Goal: Task Accomplishment & Management: Manage account settings

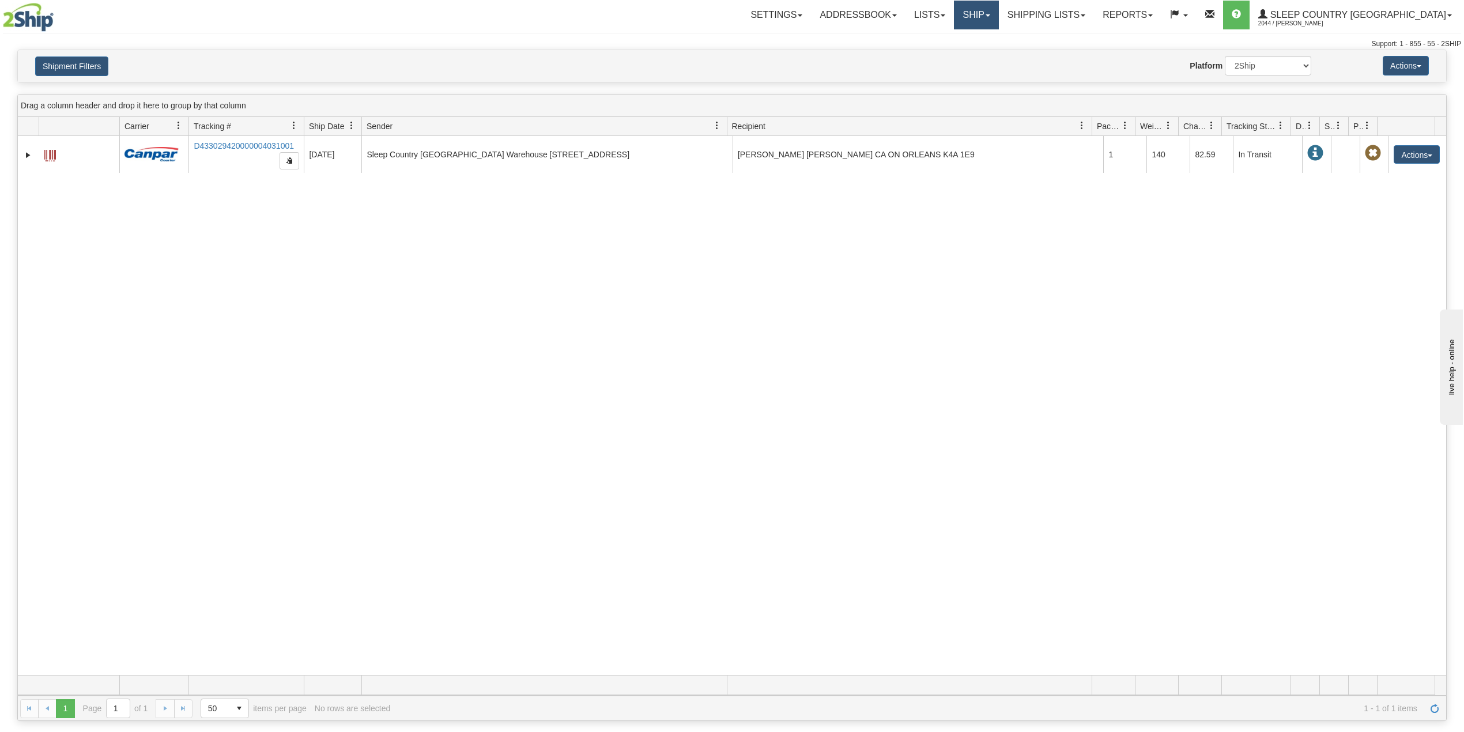
click at [998, 14] on link "Ship" at bounding box center [976, 15] width 44 height 29
click at [987, 54] on span "OnHold / Order Queue" at bounding box center [946, 55] width 81 height 9
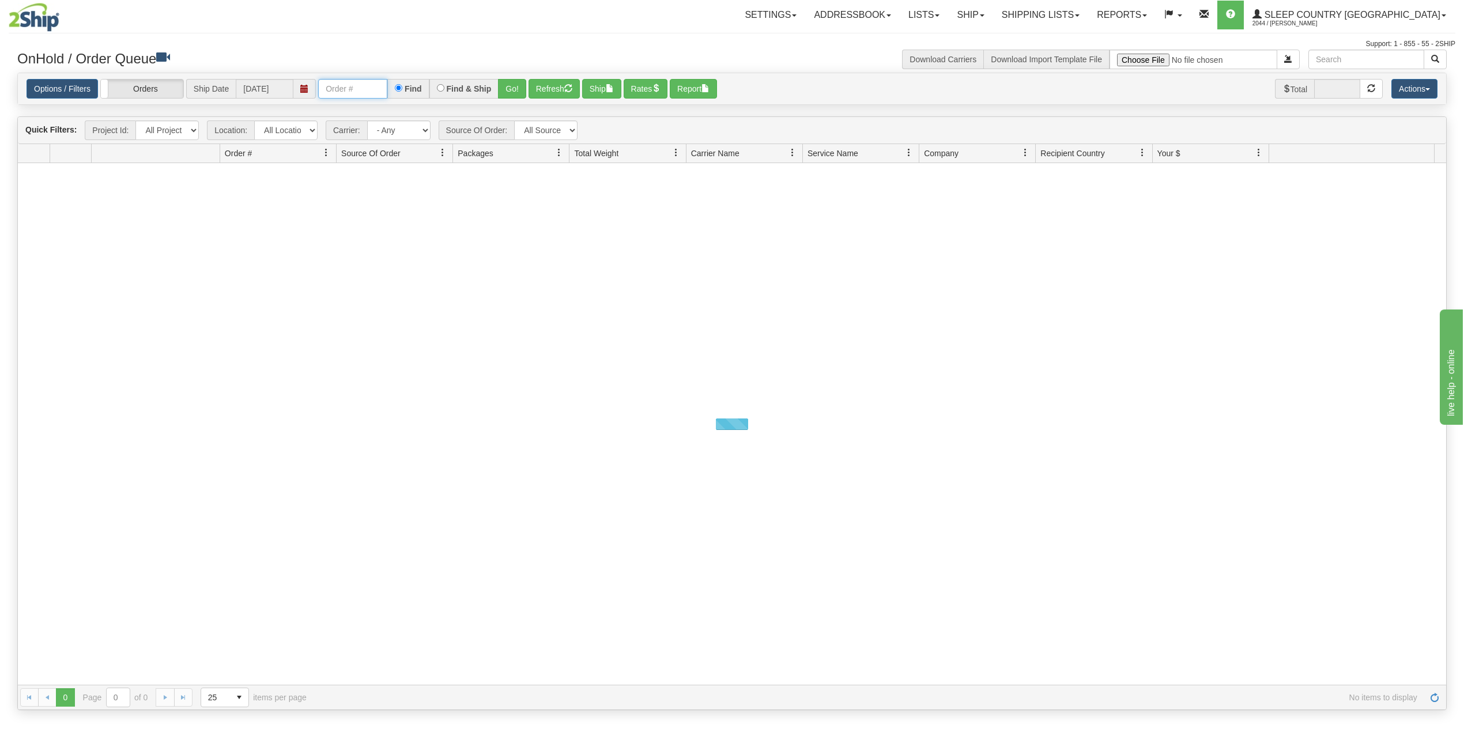
click at [365, 89] on input "text" at bounding box center [352, 89] width 69 height 20
paste input "9000I154184"
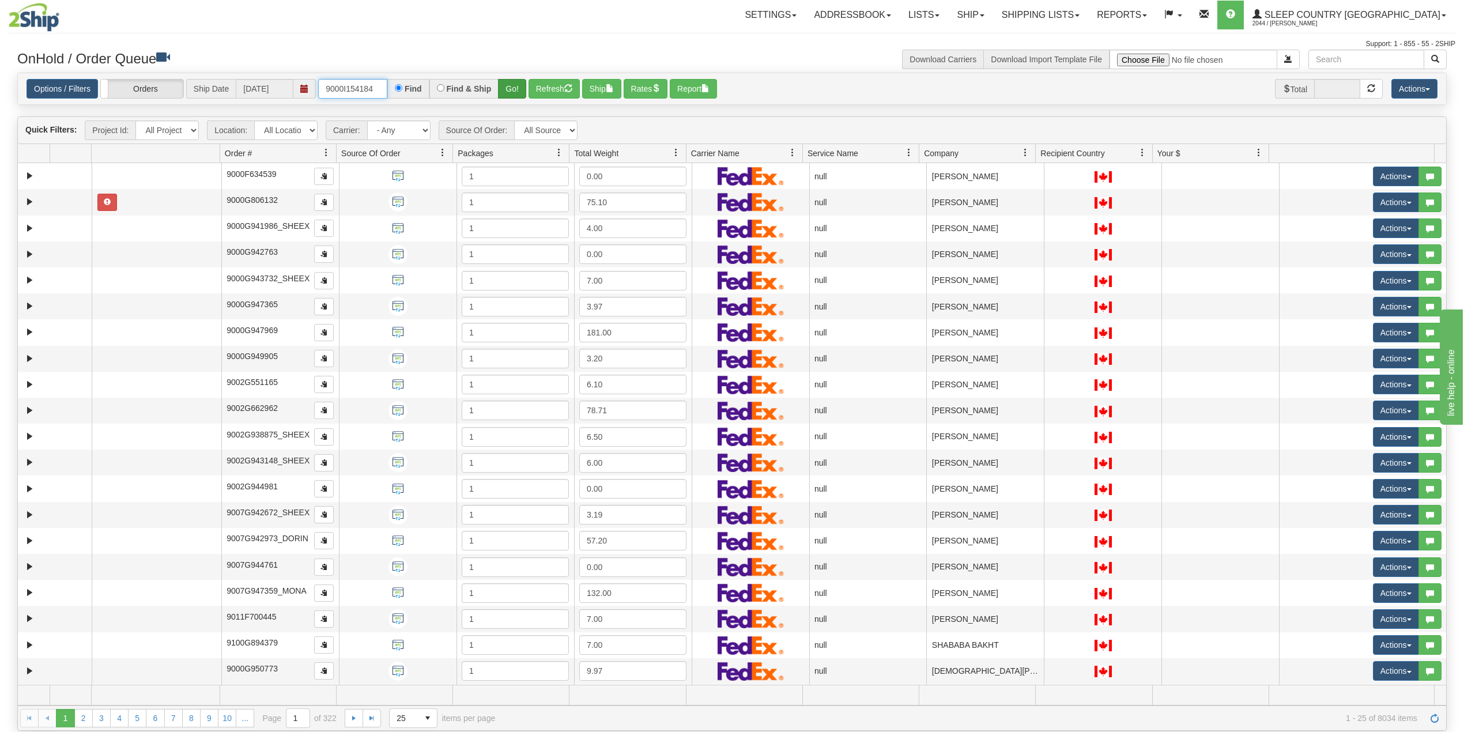
type input "9000I154184"
click at [515, 88] on button "Go!" at bounding box center [512, 89] width 28 height 20
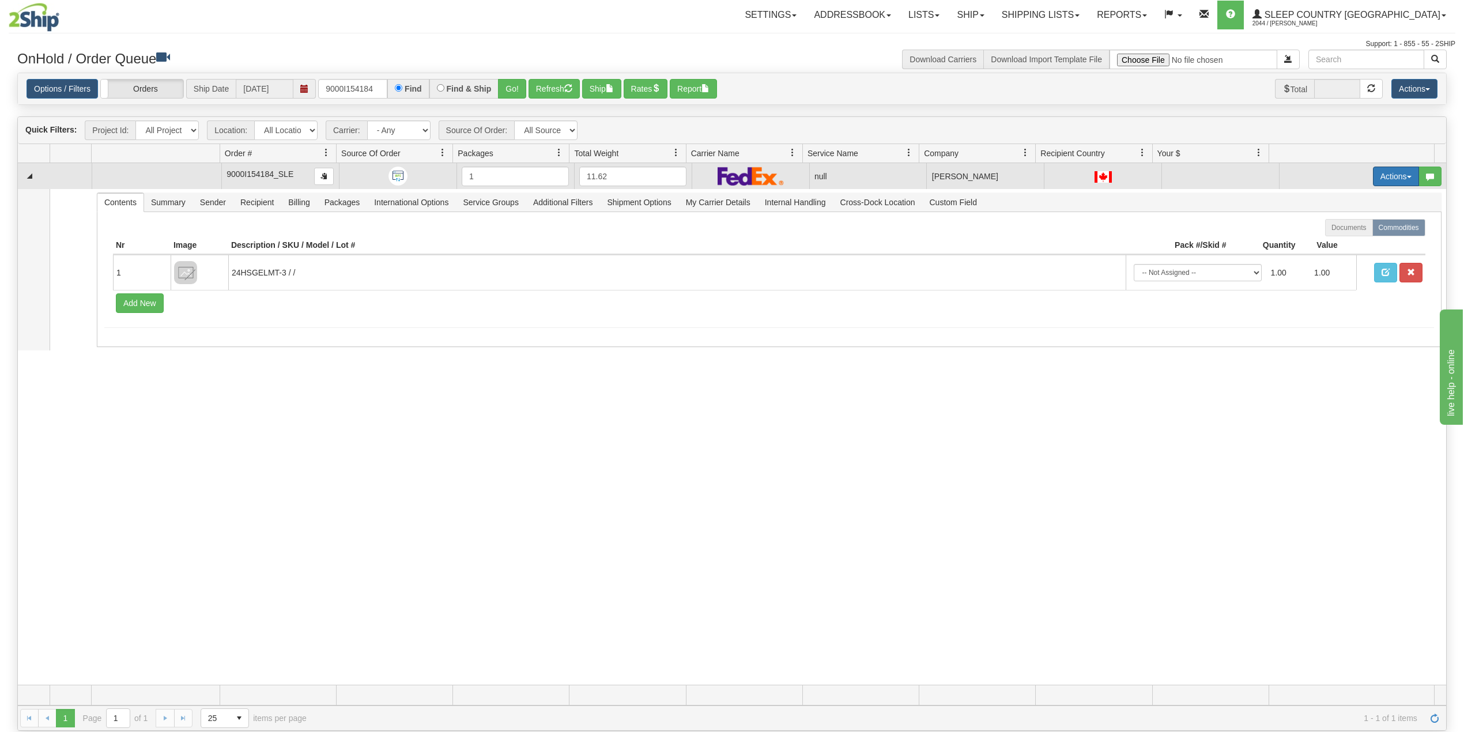
click at [1385, 175] on button "Actions" at bounding box center [1396, 177] width 46 height 20
click at [1330, 257] on span "Delete" at bounding box center [1345, 258] width 31 height 9
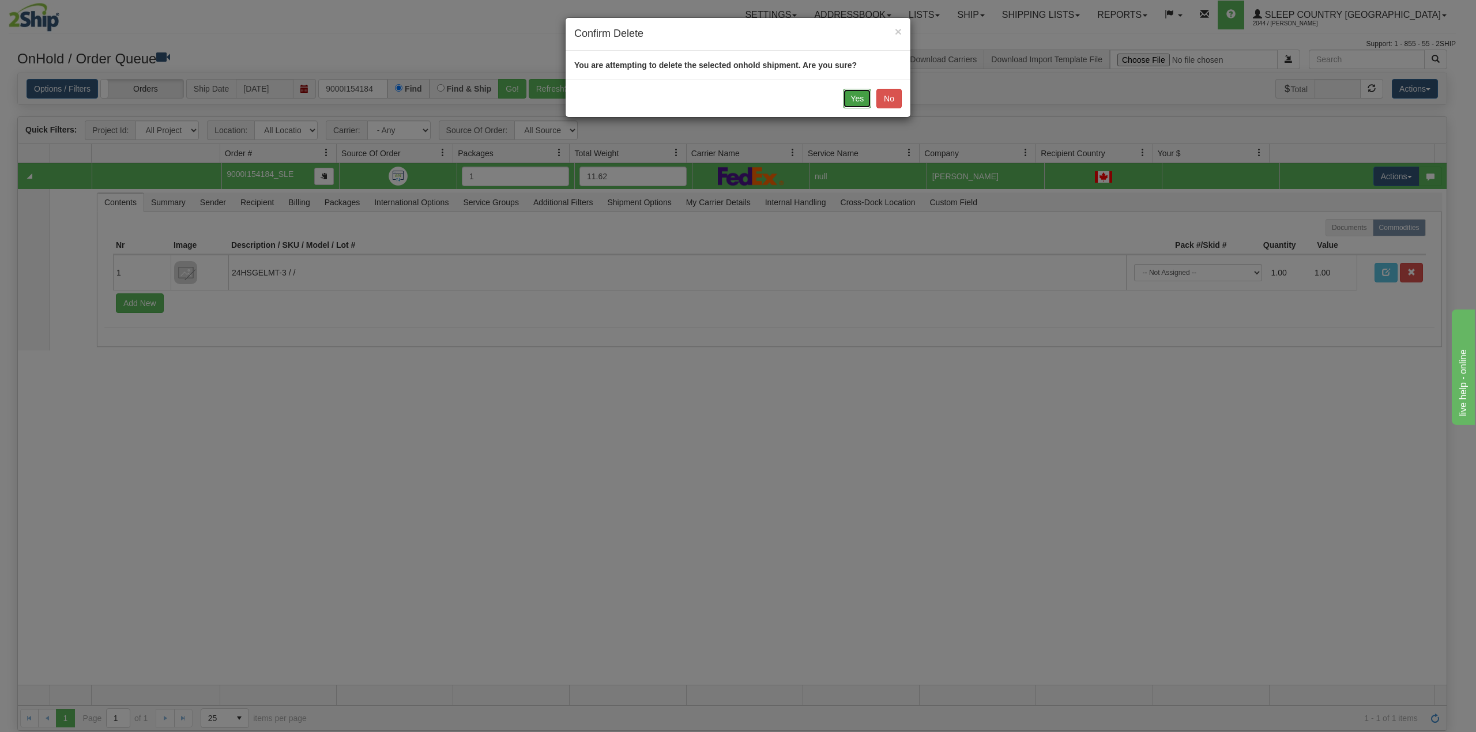
click at [859, 99] on button "Yes" at bounding box center [857, 99] width 28 height 20
